Goal: Information Seeking & Learning: Check status

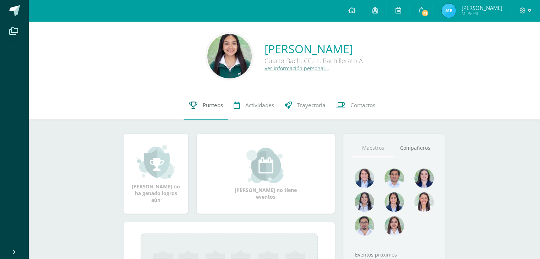
click at [205, 108] on span "Punteos" at bounding box center [213, 105] width 20 height 7
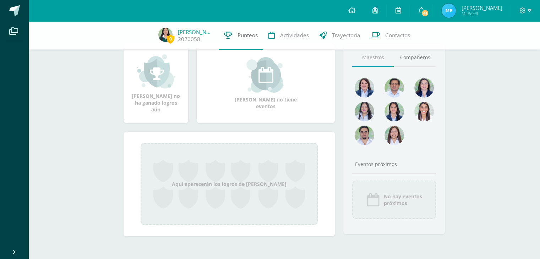
click at [240, 37] on span "Punteos" at bounding box center [248, 35] width 20 height 7
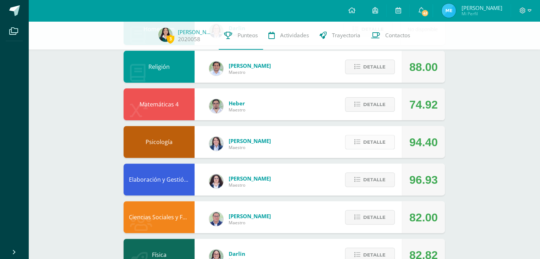
click at [380, 138] on span "Detalle" at bounding box center [374, 142] width 22 height 13
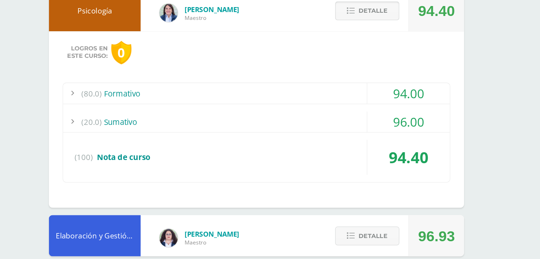
scroll to position [287, 0]
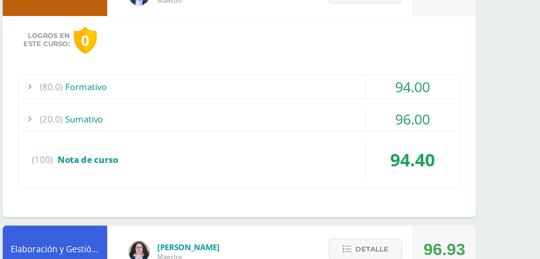
click at [272, 129] on div "(80.0) Formativo" at bounding box center [284, 131] width 299 height 16
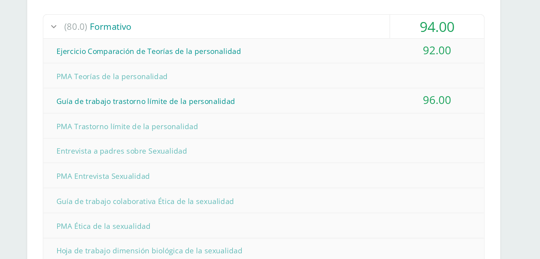
scroll to position [321, 0]
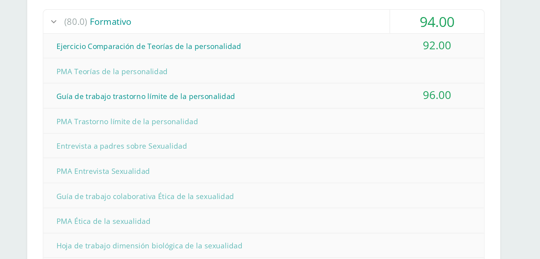
drag, startPoint x: 141, startPoint y: 182, endPoint x: 231, endPoint y: 182, distance: 89.8
click at [231, 182] on div "Entrevista a padres sobre Sexualidad" at bounding box center [284, 181] width 299 height 16
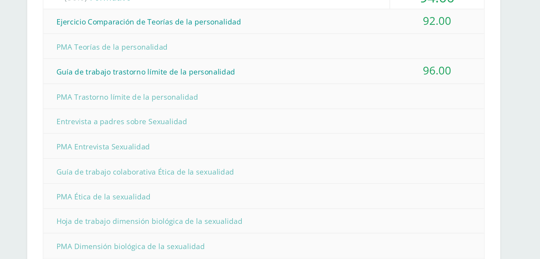
scroll to position [337, 0]
drag, startPoint x: 144, startPoint y: 198, endPoint x: 221, endPoint y: 206, distance: 77.4
click at [221, 206] on div "Guía de trabajo colaborativa Ética de la sexualidad" at bounding box center [284, 199] width 299 height 16
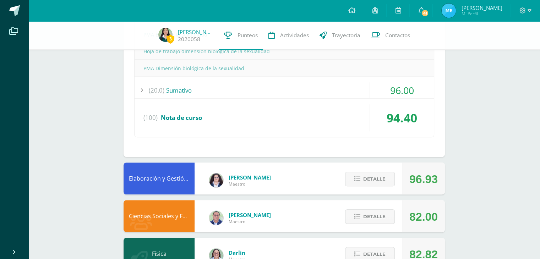
scroll to position [518, 0]
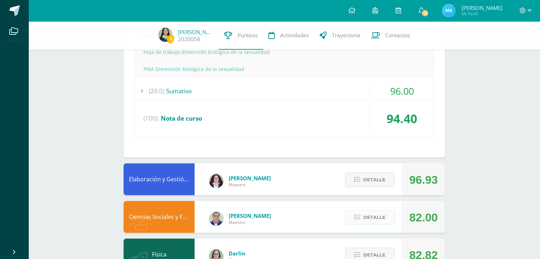
click at [378, 223] on div "Detalle" at bounding box center [367, 217] width 67 height 32
click at [373, 218] on span "Detalle" at bounding box center [374, 217] width 22 height 13
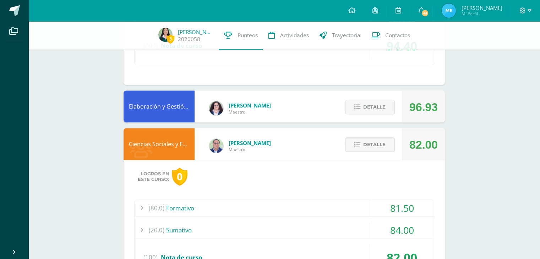
click at [358, 209] on div "(80.0) Formativo" at bounding box center [284, 208] width 299 height 16
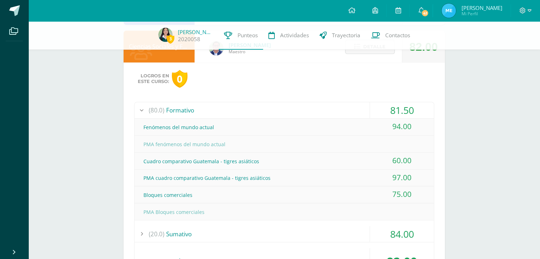
scroll to position [519, 0]
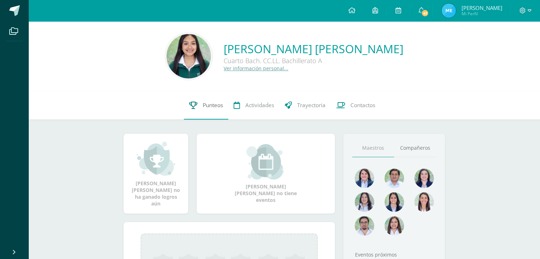
click at [196, 103] on link "Punteos" at bounding box center [206, 105] width 44 height 28
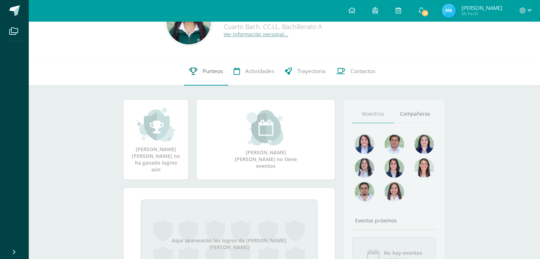
scroll to position [34, 0]
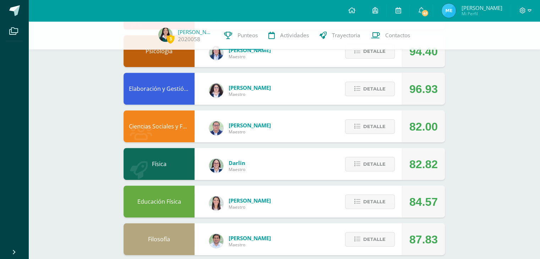
scroll to position [313, 0]
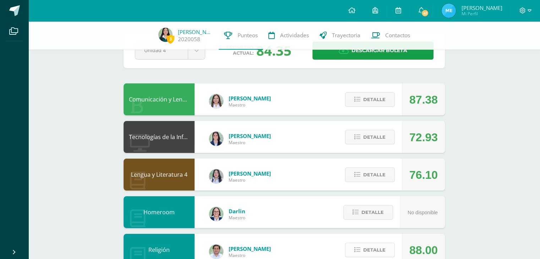
scroll to position [31, 0]
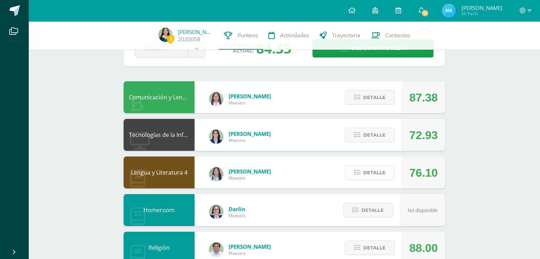
click at [363, 167] on button "Detalle" at bounding box center [370, 172] width 50 height 15
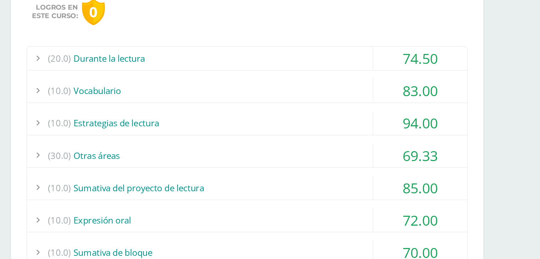
scroll to position [148, 0]
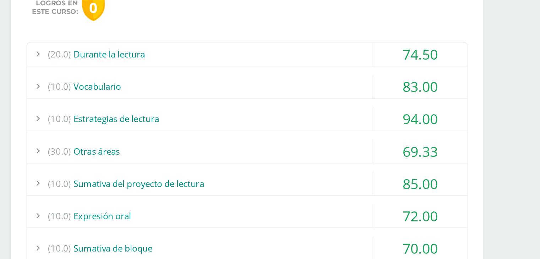
click at [296, 179] on div "(30.0) Otras áreas" at bounding box center [284, 186] width 299 height 16
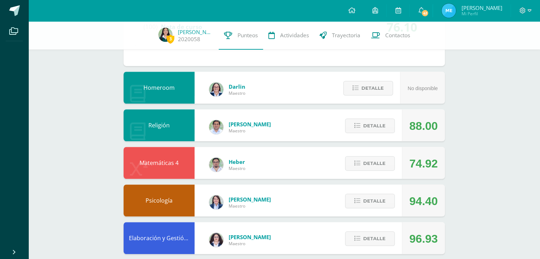
scroll to position [533, 0]
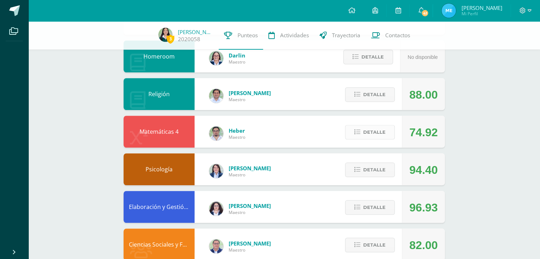
click at [361, 135] on button "Detalle" at bounding box center [370, 132] width 50 height 15
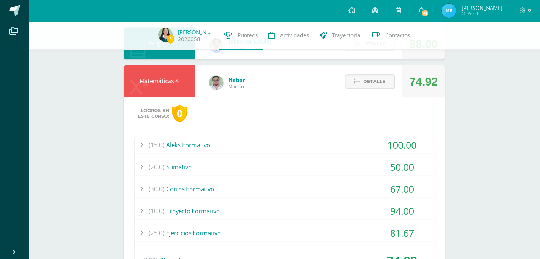
scroll to position [607, 0]
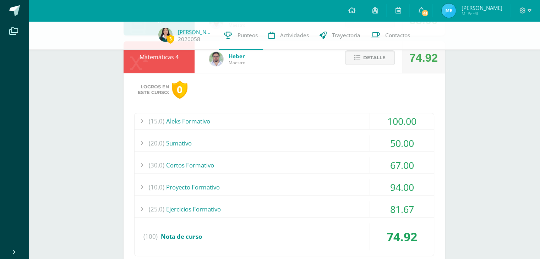
click at [310, 133] on div "(15.0) Aleks Formativo 100.00 Módulo #1 Aleks 100.00 (100)" at bounding box center [284, 184] width 300 height 143
click at [364, 59] on span "Detalle" at bounding box center [374, 57] width 22 height 13
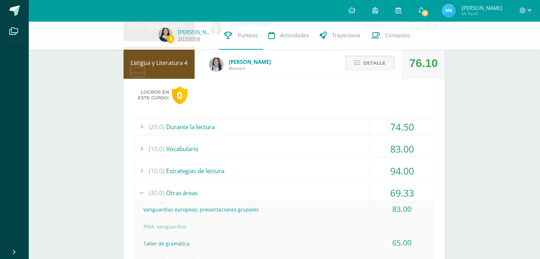
scroll to position [137, 0]
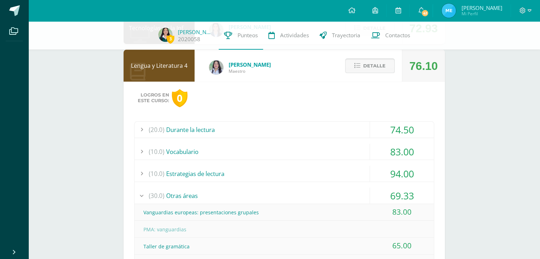
click at [368, 61] on span "Detalle" at bounding box center [374, 65] width 22 height 13
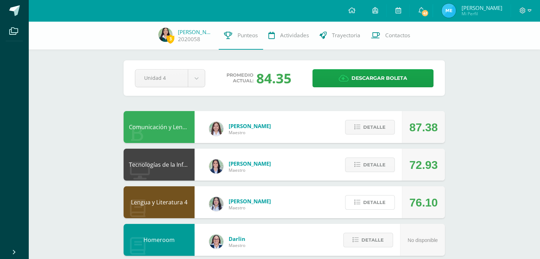
scroll to position [38, 0]
